Goal: Task Accomplishment & Management: Manage account settings

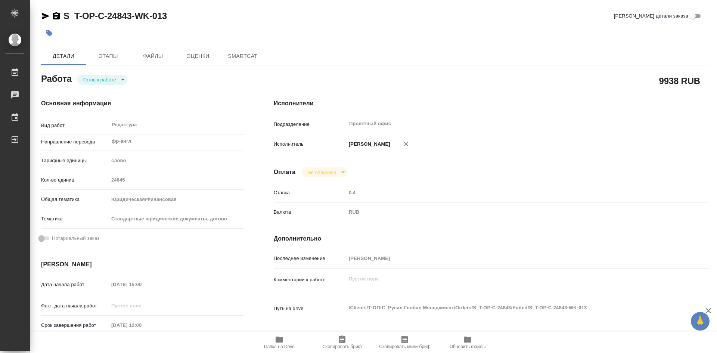
type textarea "x"
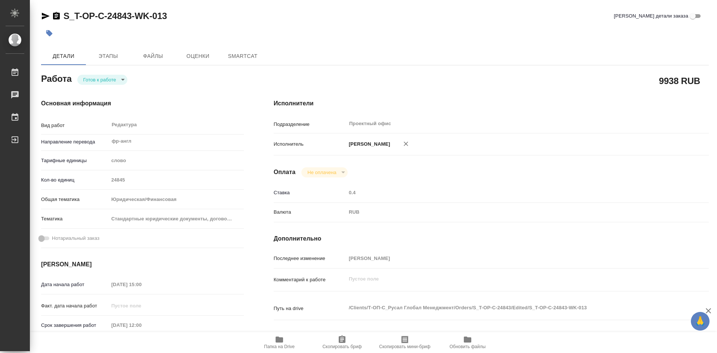
type textarea "x"
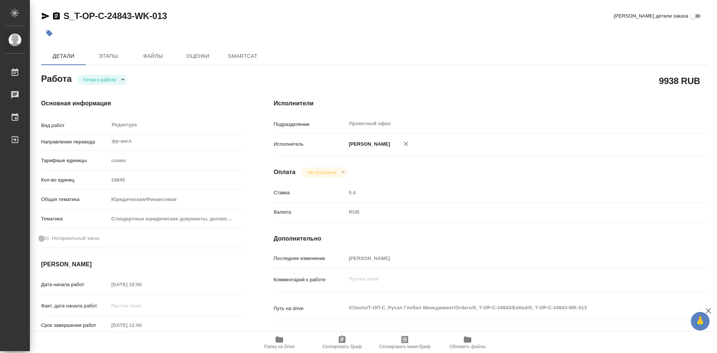
type textarea "x"
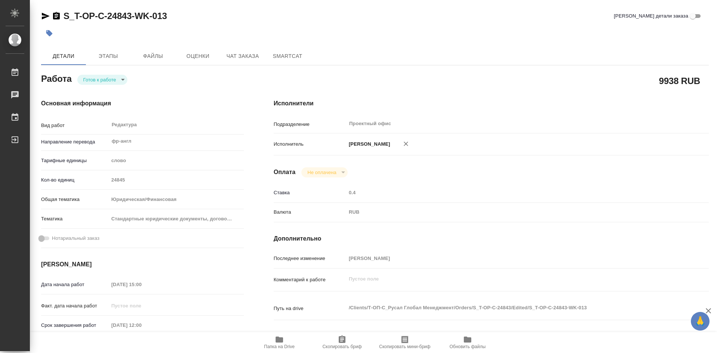
scroll to position [37, 0]
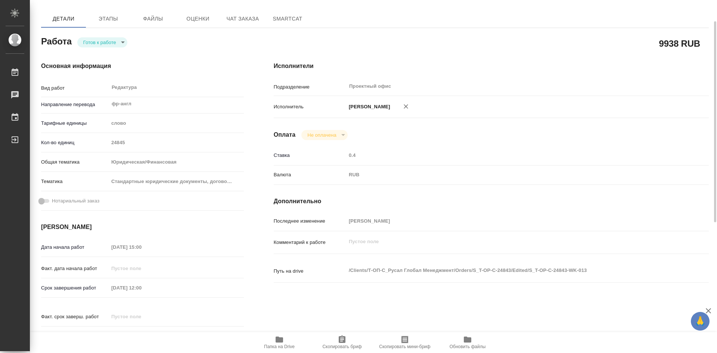
type textarea "x"
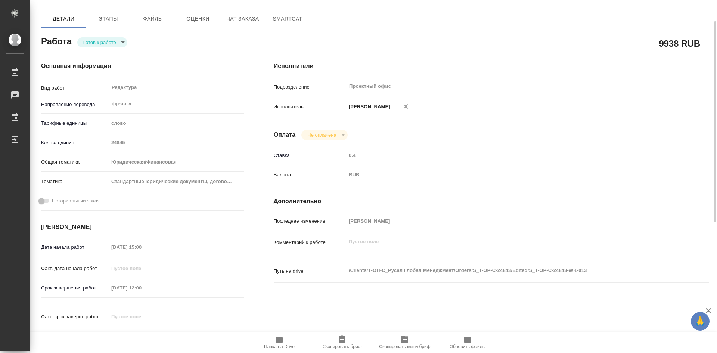
scroll to position [75, 0]
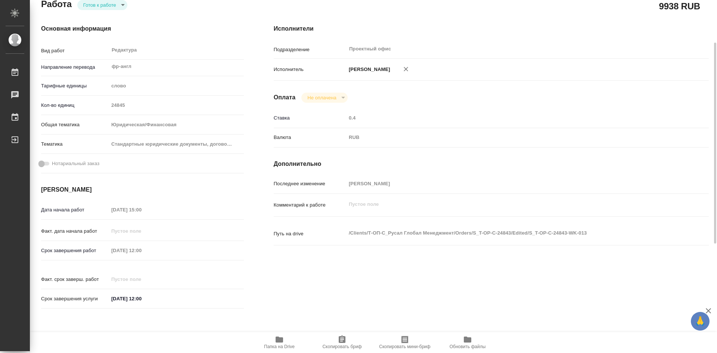
type textarea "x"
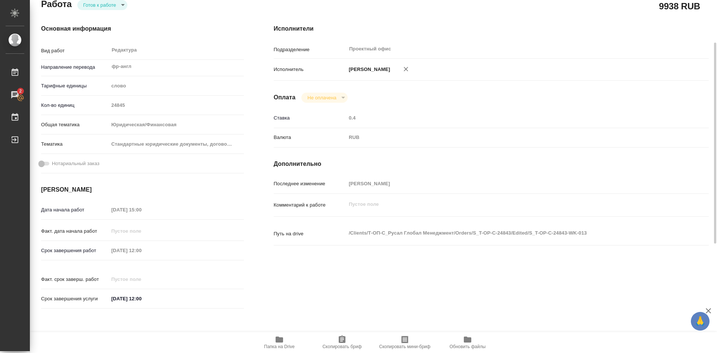
scroll to position [0, 0]
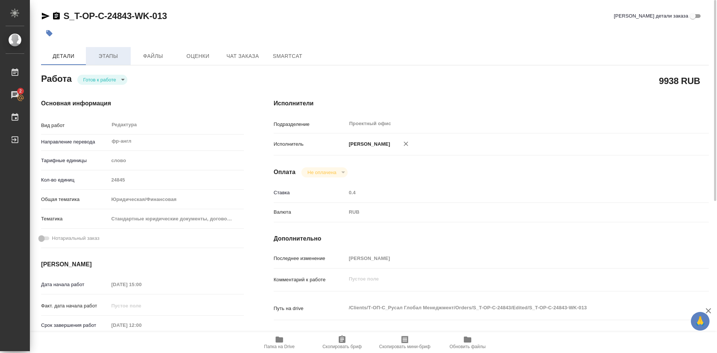
click at [107, 54] on span "Этапы" at bounding box center [108, 56] width 36 height 9
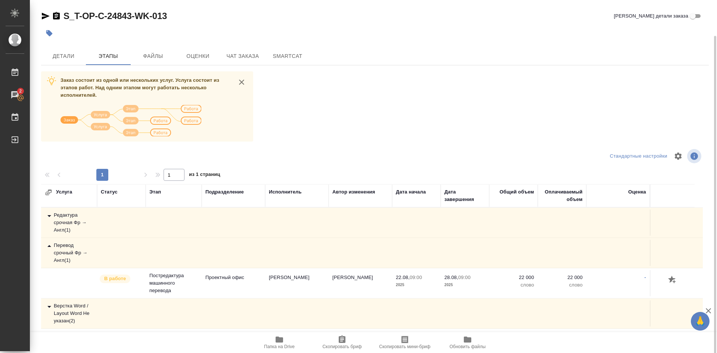
scroll to position [18, 0]
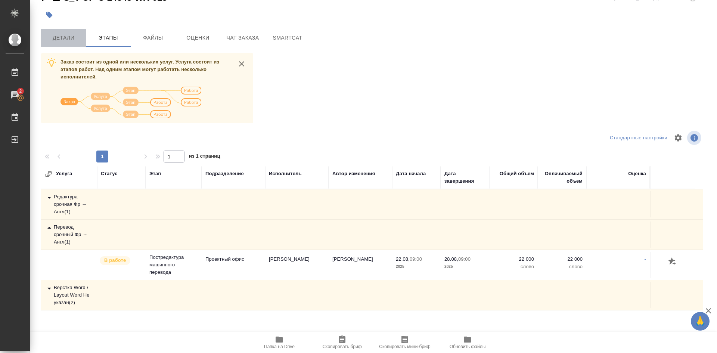
click at [66, 37] on span "Детали" at bounding box center [64, 37] width 36 height 9
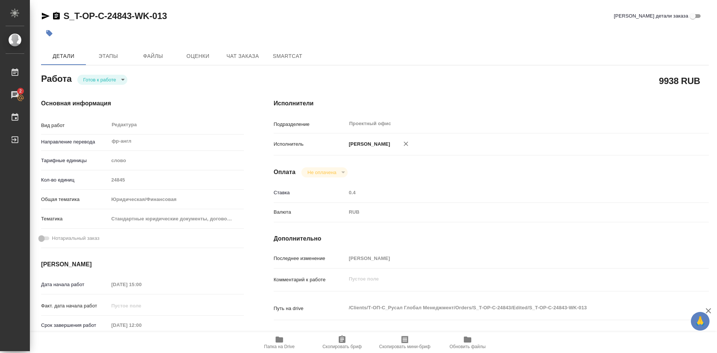
type textarea "x"
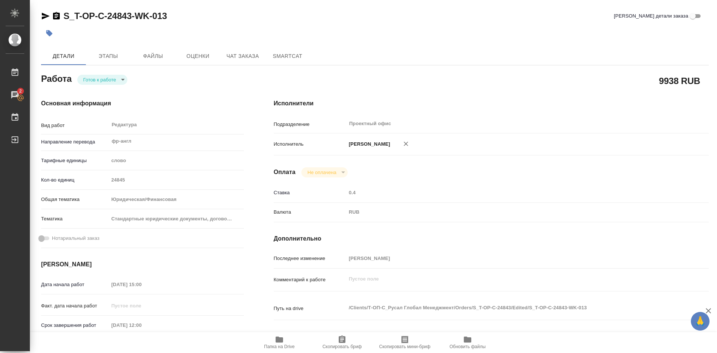
type textarea "x"
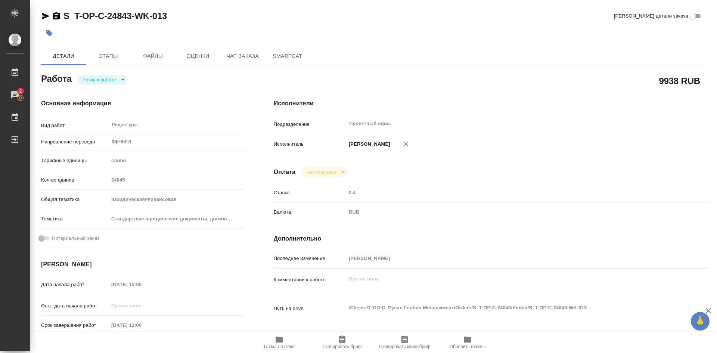
type textarea "x"
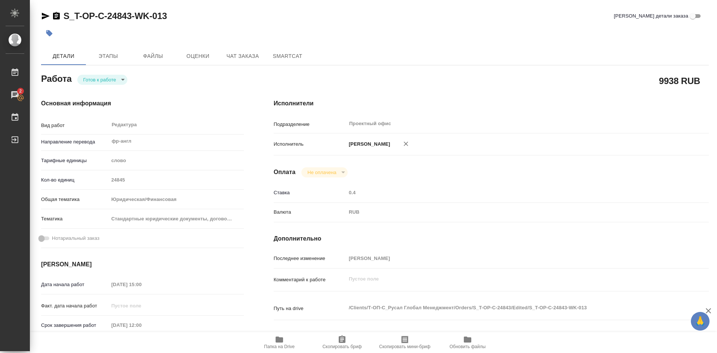
type textarea "x"
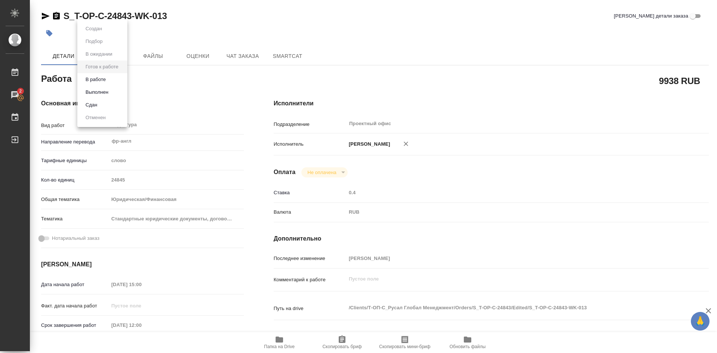
click at [123, 79] on body "🙏 .cls-1 fill:#fff; AWATERA Soldatenkova Tatyana Работы 2 Чаты График Выйти S_T…" at bounding box center [358, 176] width 717 height 353
click at [109, 80] on li "В работе" at bounding box center [102, 79] width 50 height 13
type textarea "x"
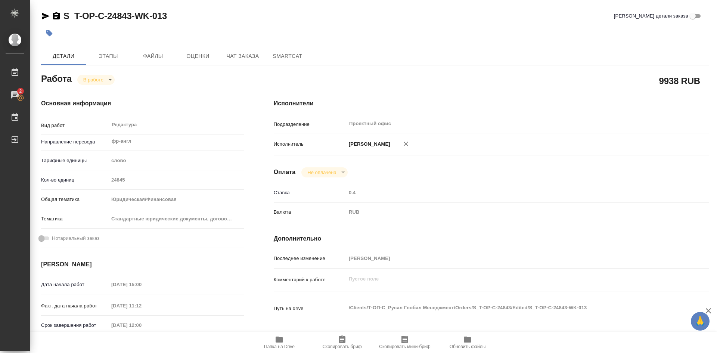
type textarea "x"
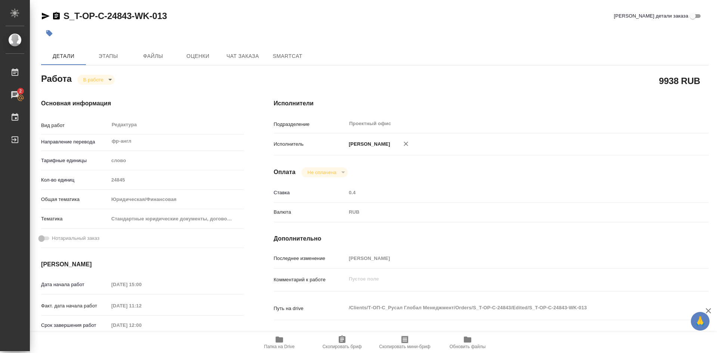
type textarea "x"
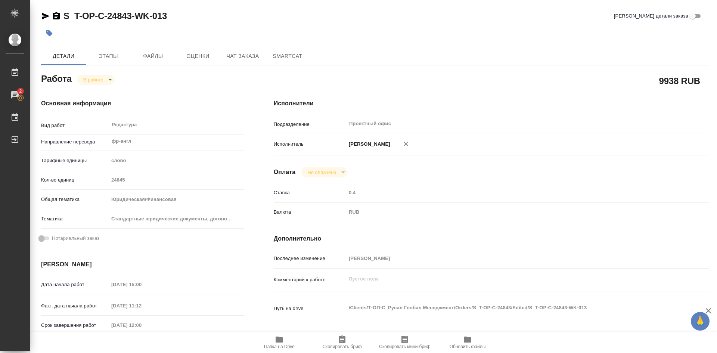
type textarea "x"
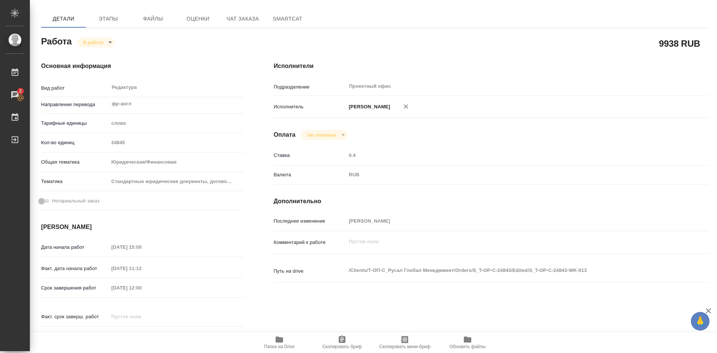
type textarea "x"
